Goal: Information Seeking & Learning: Learn about a topic

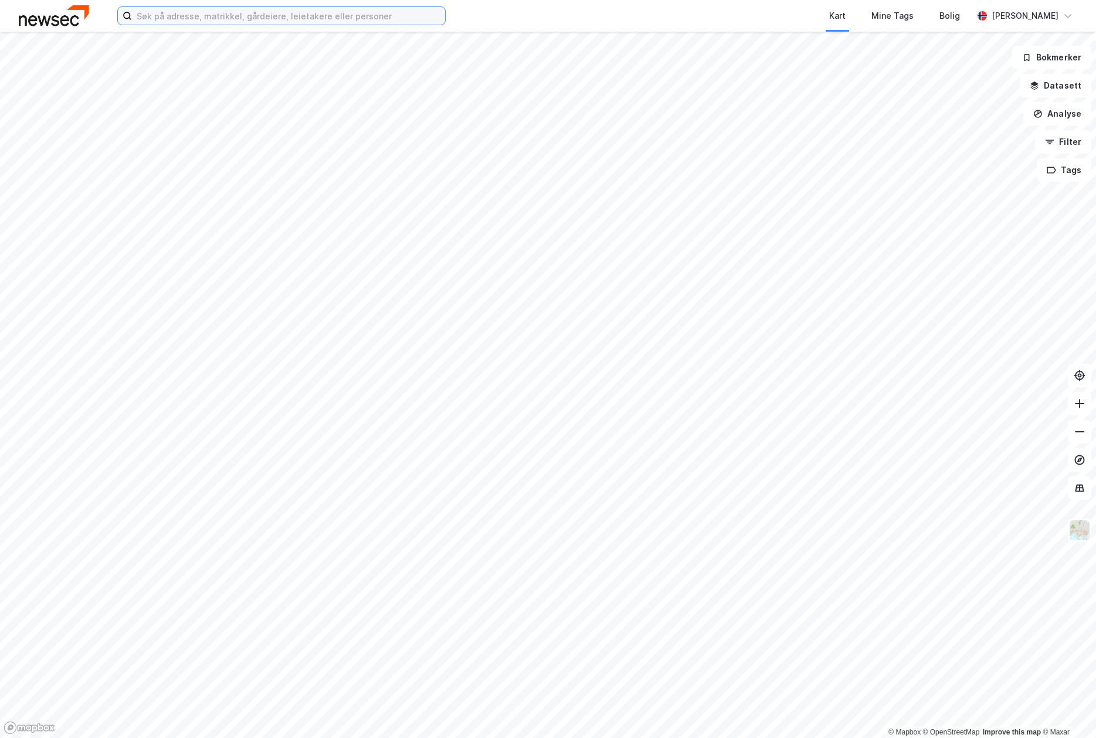
click at [178, 19] on input at bounding box center [288, 16] width 313 height 18
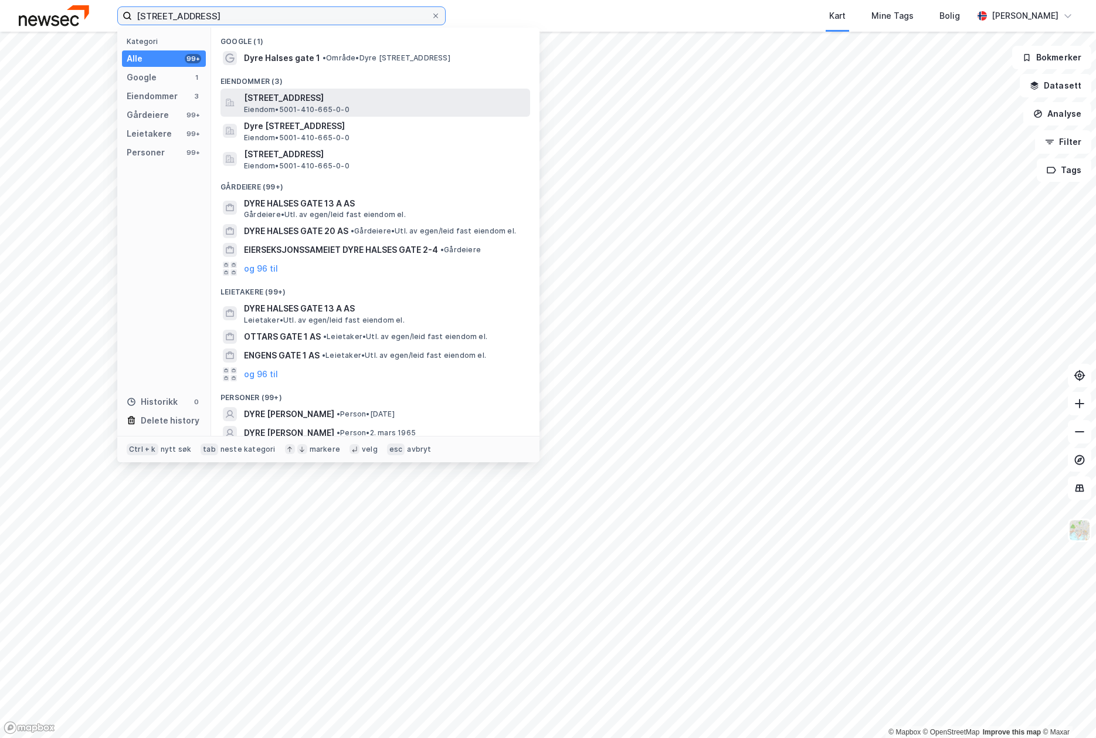
type input "[STREET_ADDRESS]"
click at [277, 100] on span "[STREET_ADDRESS]" at bounding box center [384, 98] width 281 height 14
